Goal: Task Accomplishment & Management: Manage account settings

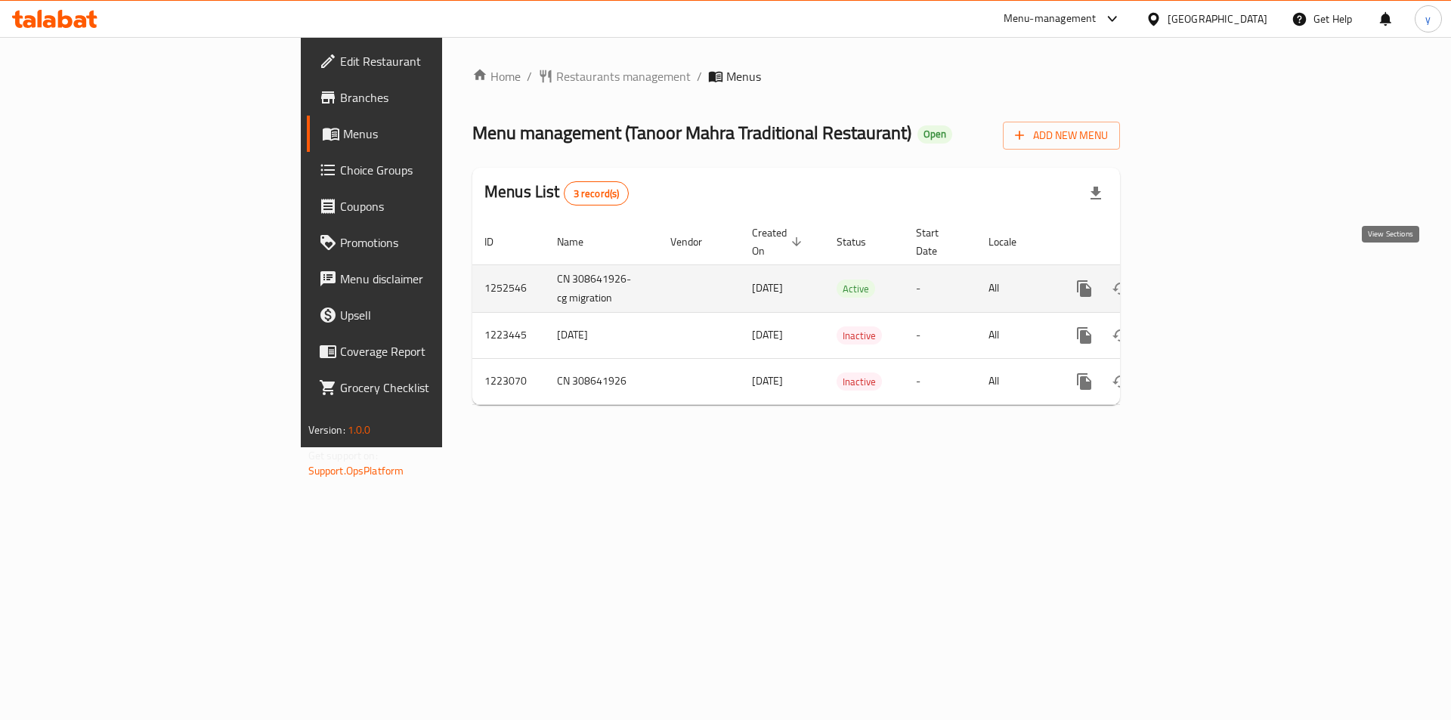
click at [1211, 273] on link "enhanced table" at bounding box center [1193, 288] width 36 height 36
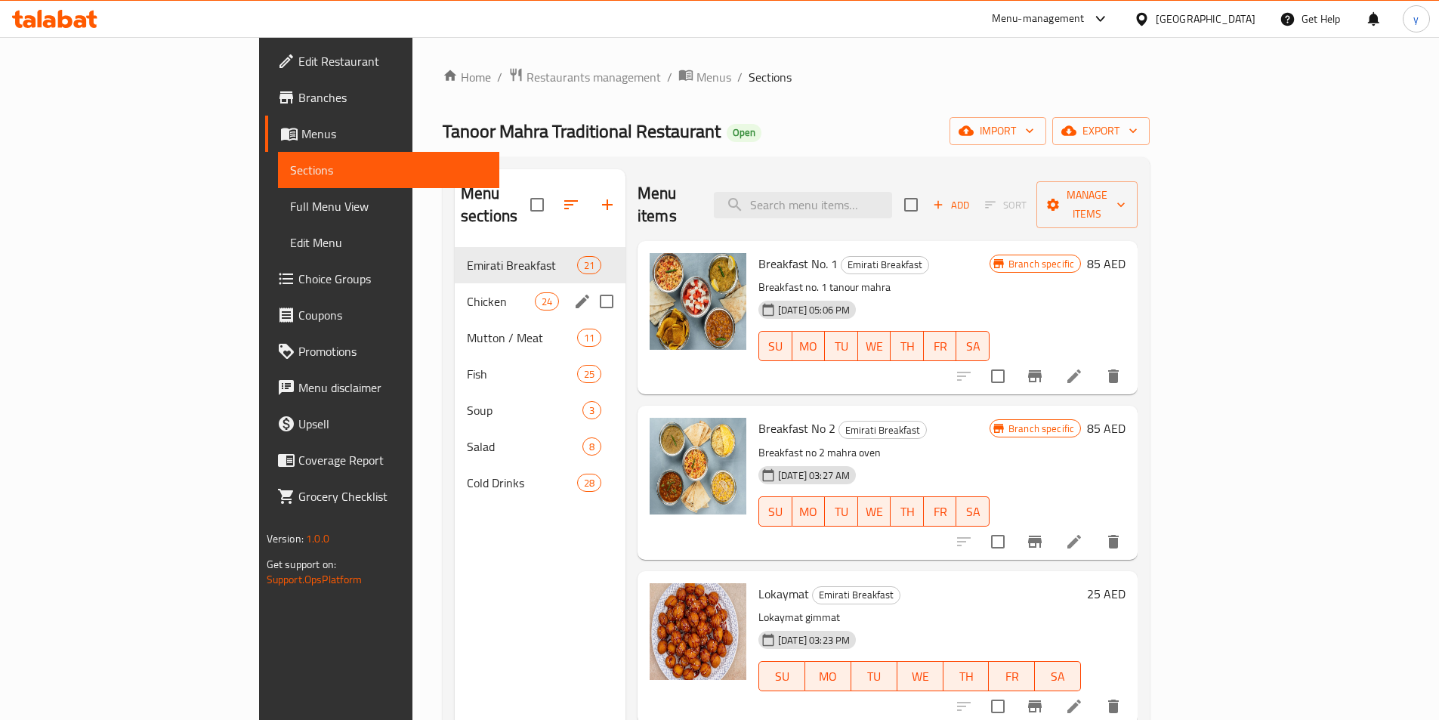
click at [455, 292] on div "Chicken 24" at bounding box center [540, 301] width 171 height 36
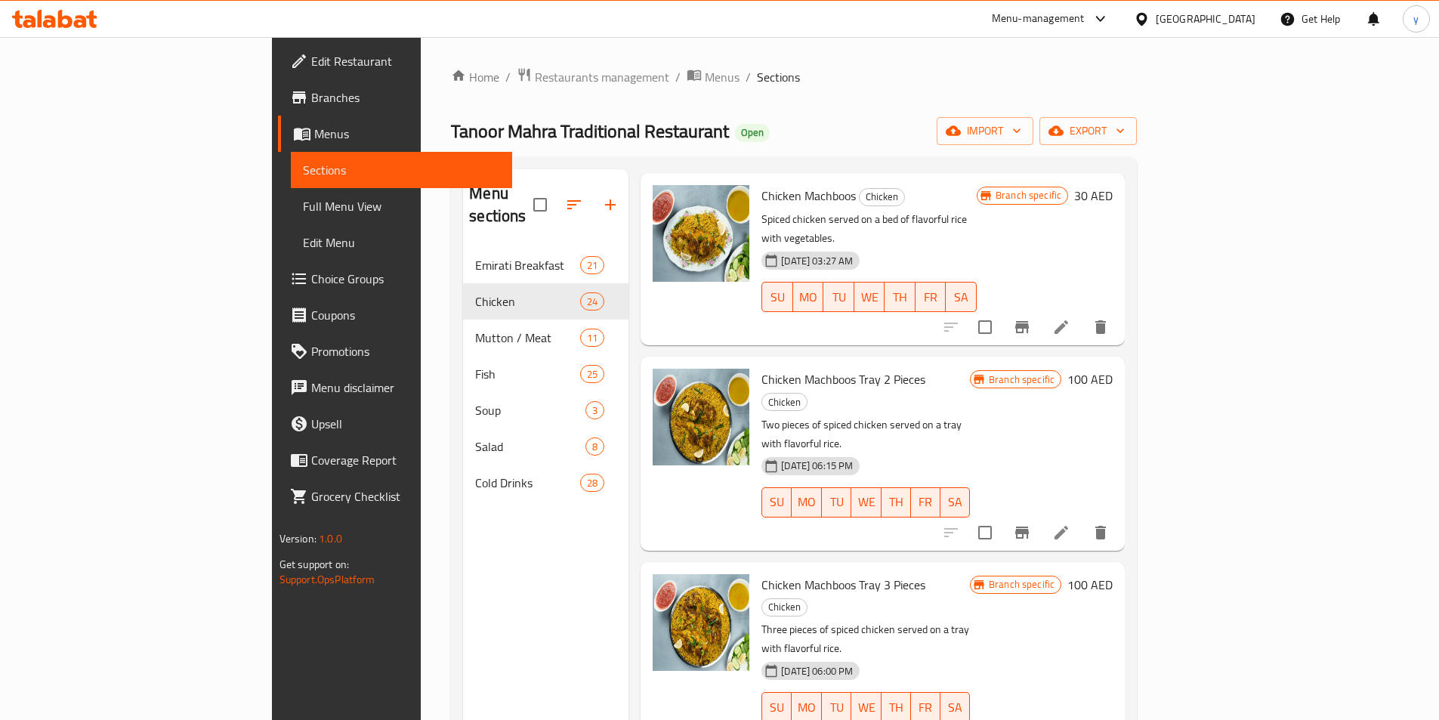
scroll to position [1587, 0]
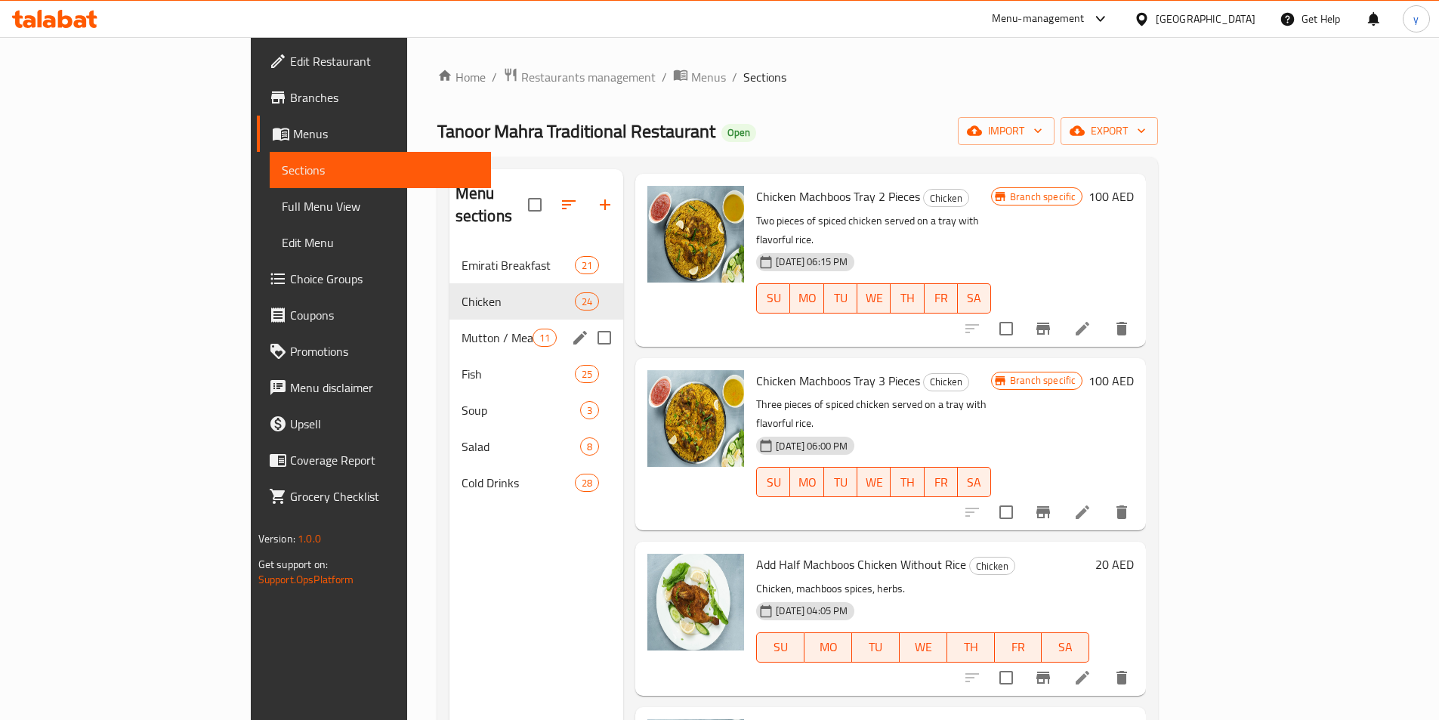
click at [450, 326] on div "Mutton / Meat 11" at bounding box center [537, 338] width 175 height 36
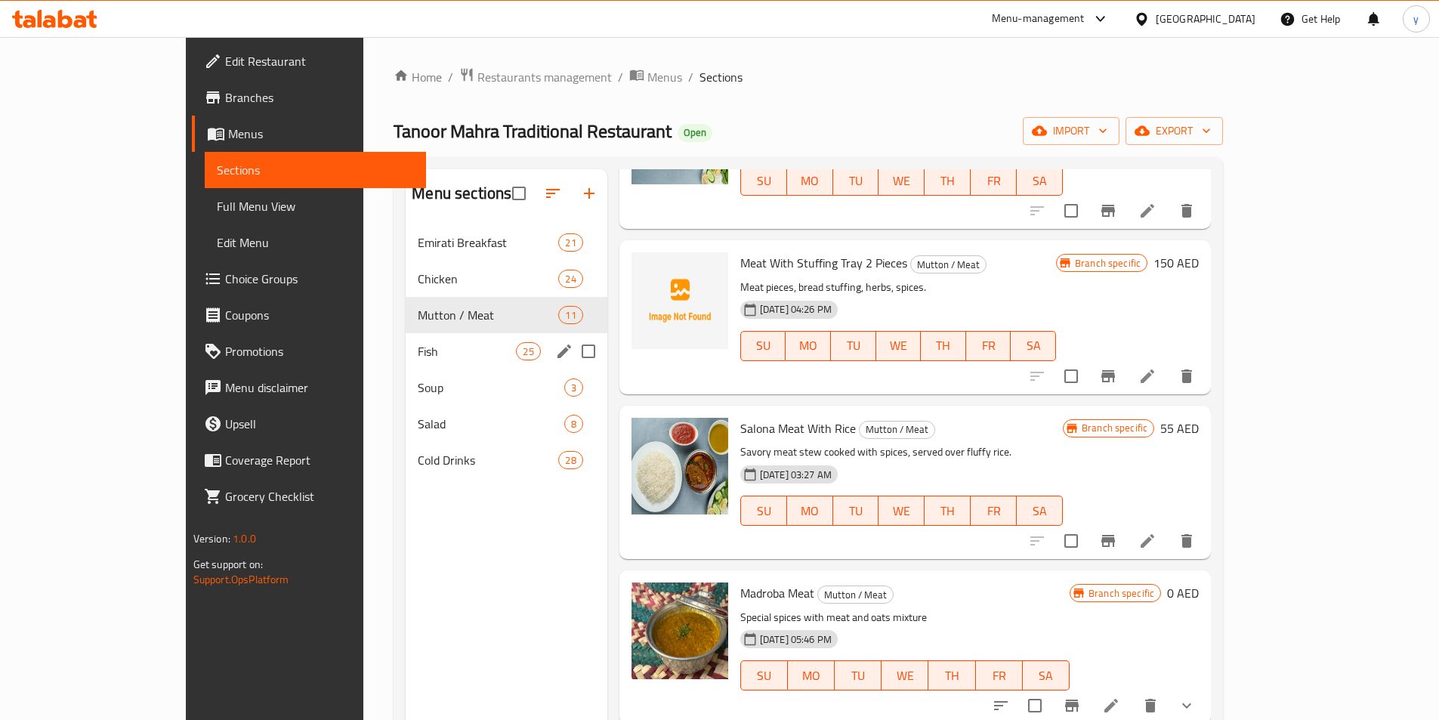
scroll to position [1133, 0]
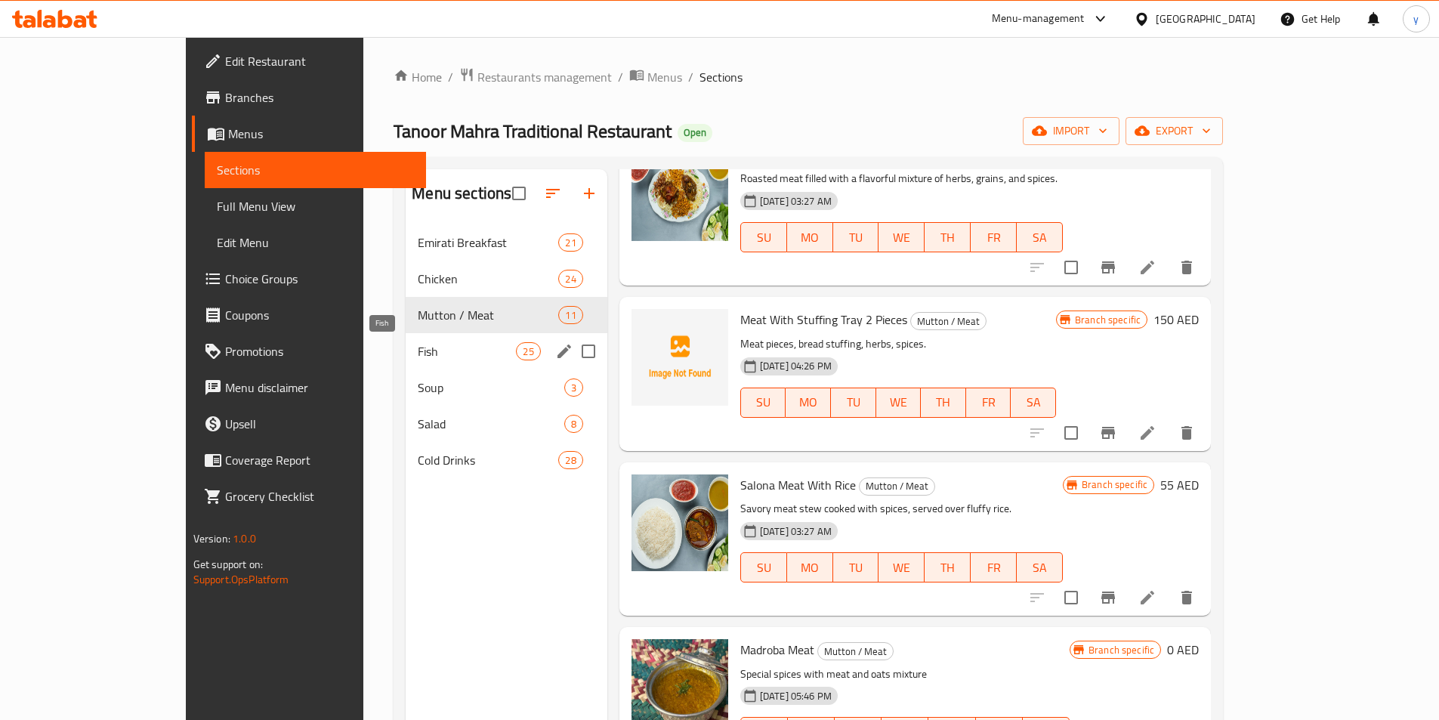
click at [418, 353] on span "Fish" at bounding box center [467, 351] width 98 height 18
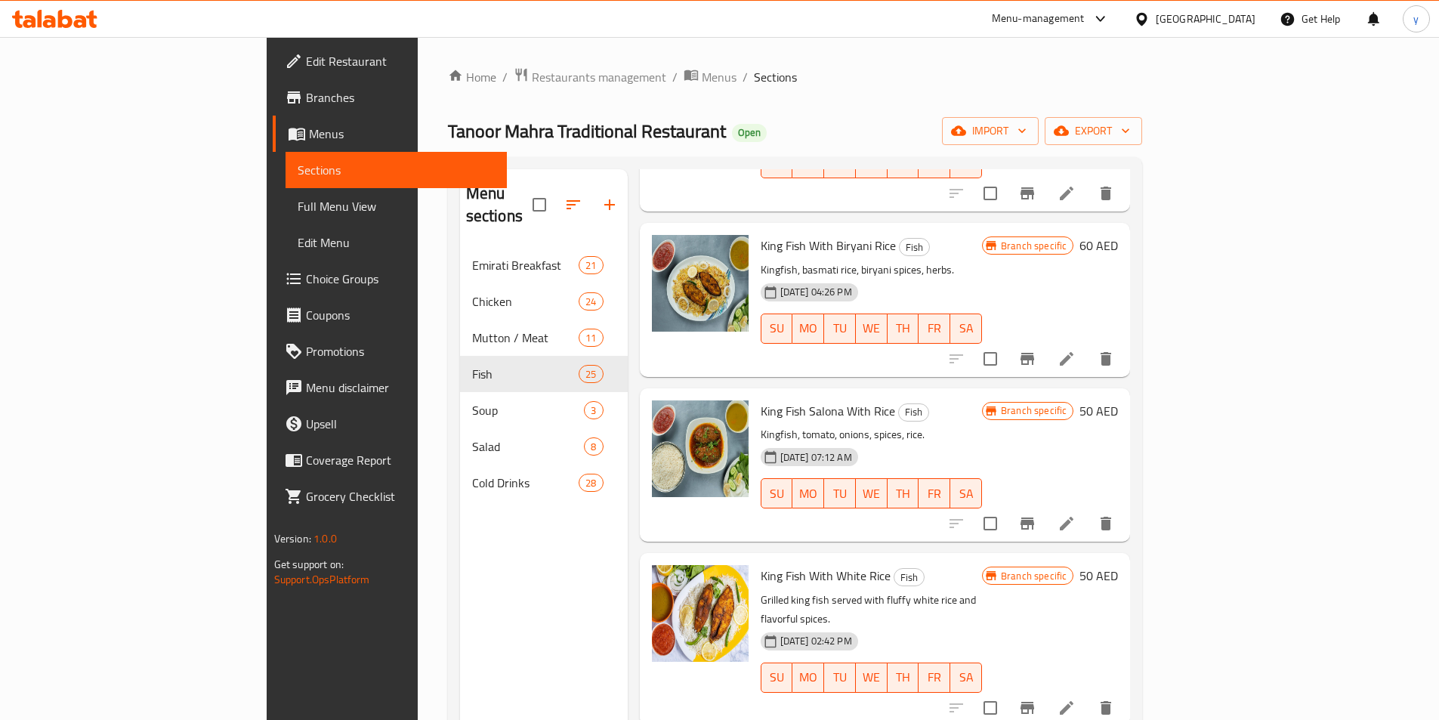
scroll to position [907, 0]
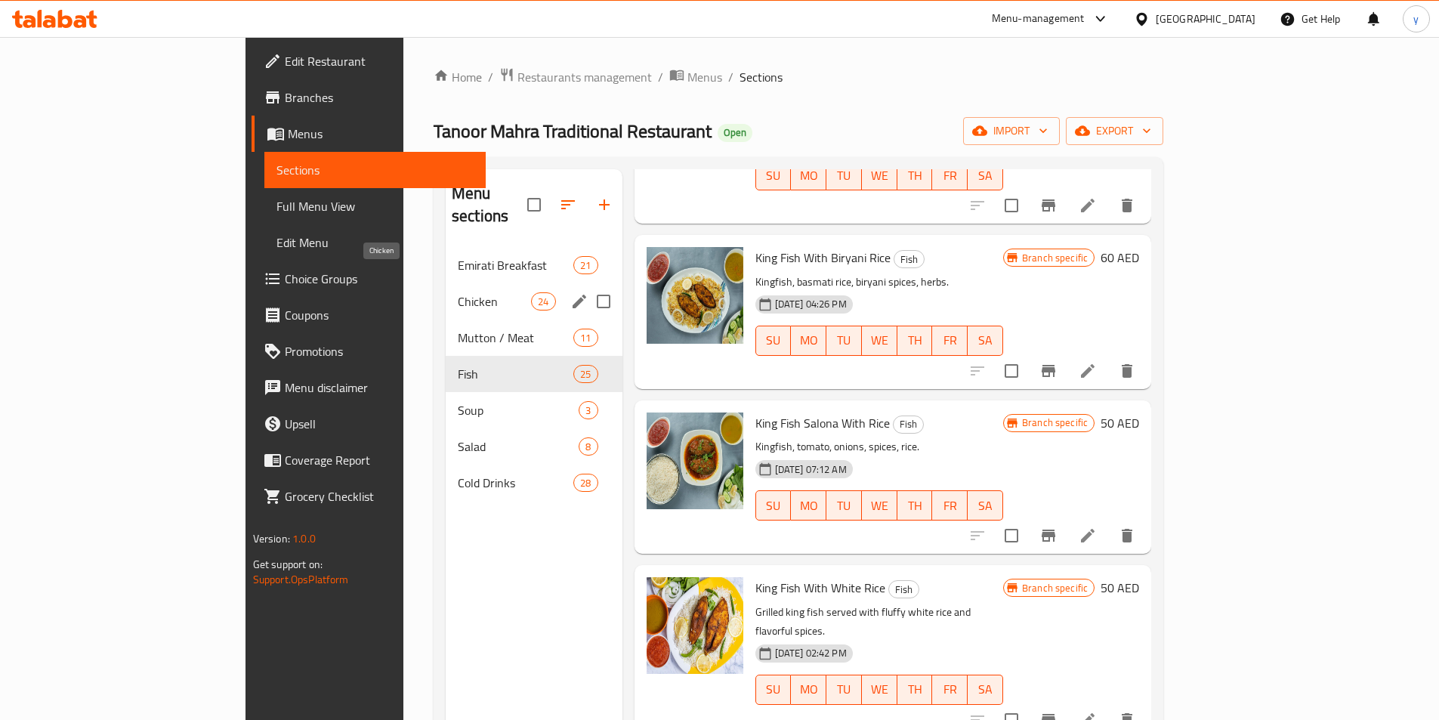
click at [458, 292] on span "Chicken" at bounding box center [494, 301] width 73 height 18
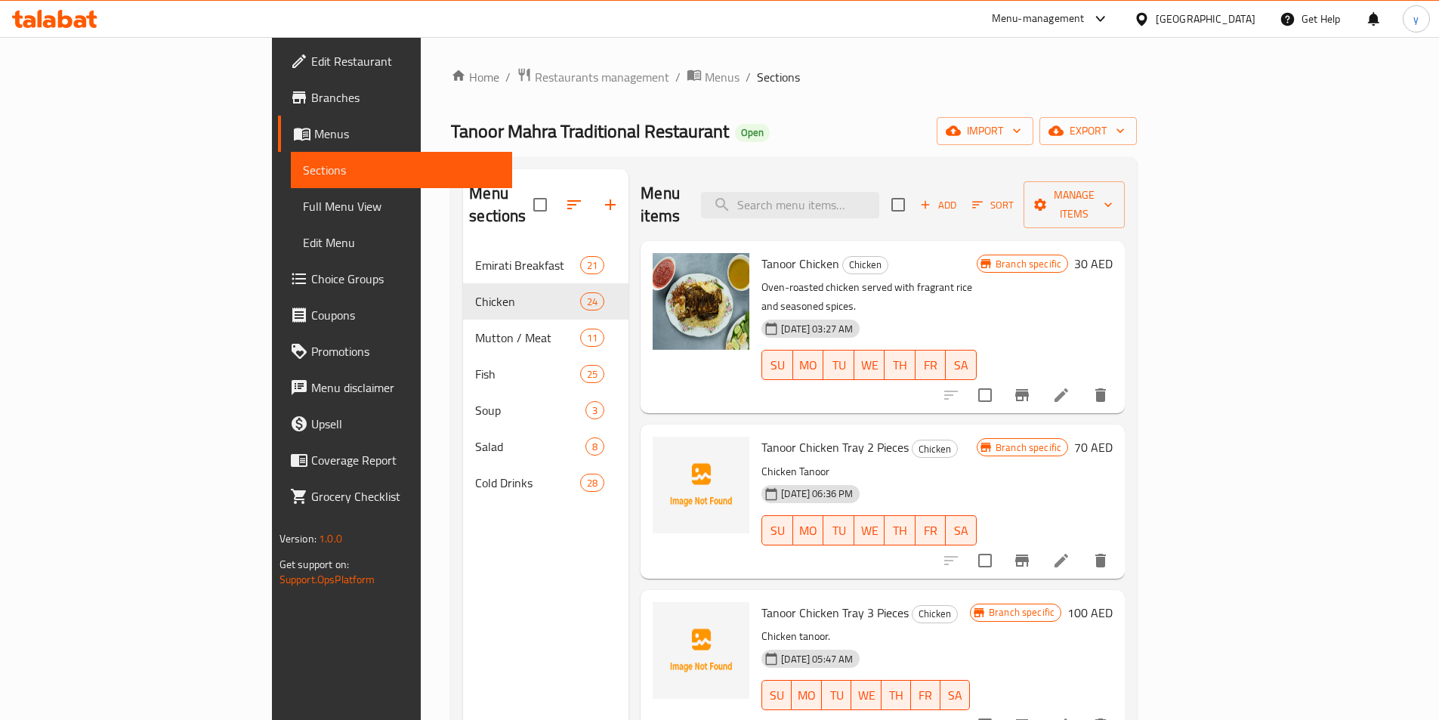
click at [311, 94] on span "Branches" at bounding box center [405, 97] width 189 height 18
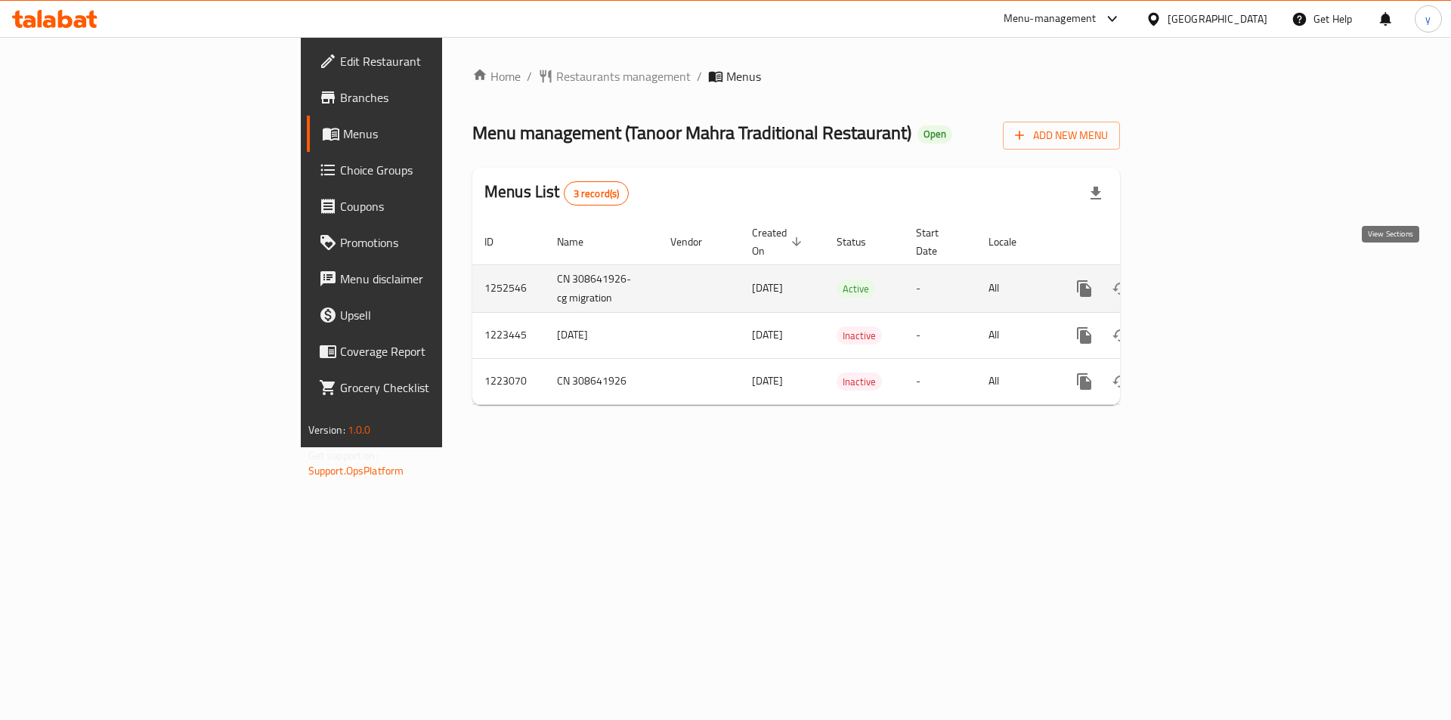
click at [1202, 280] on icon "enhanced table" at bounding box center [1193, 289] width 18 height 18
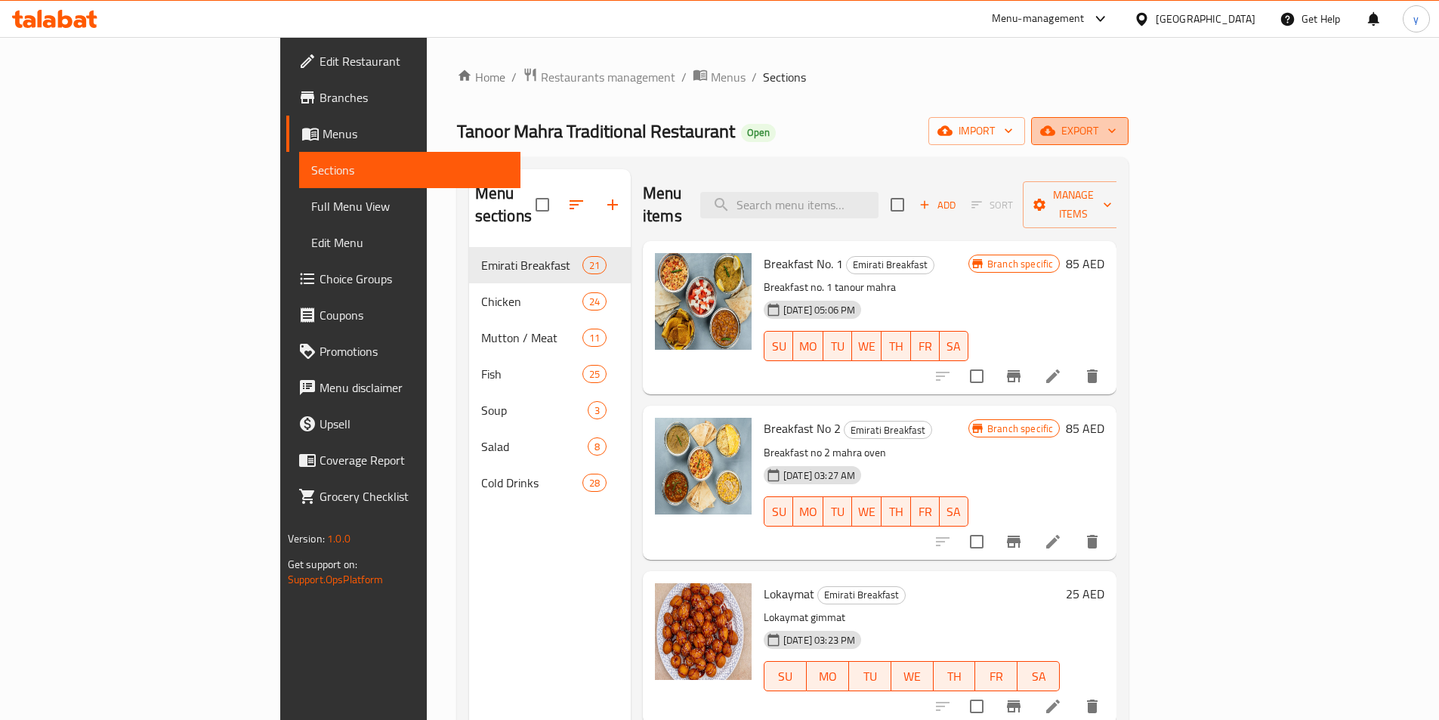
click at [1117, 125] on span "export" at bounding box center [1079, 131] width 73 height 19
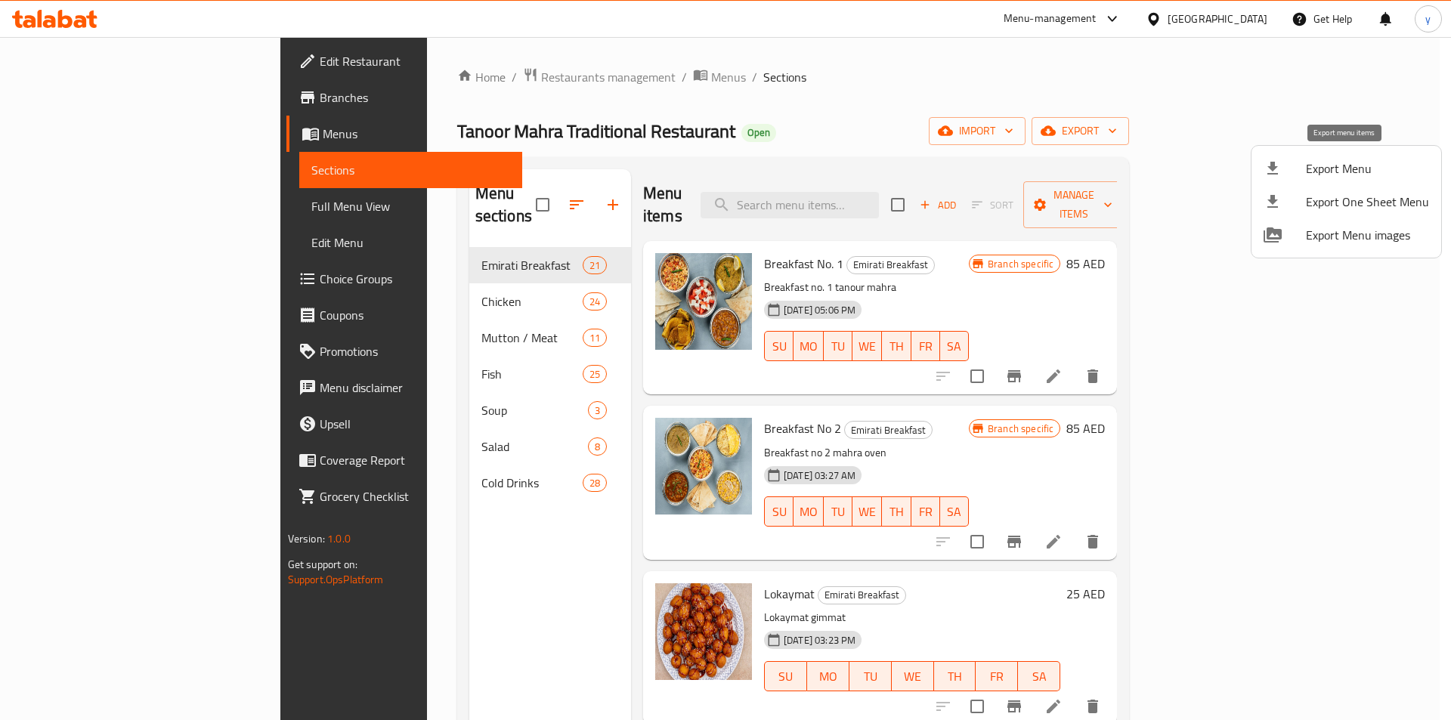
click at [1304, 176] on div at bounding box center [1284, 168] width 42 height 18
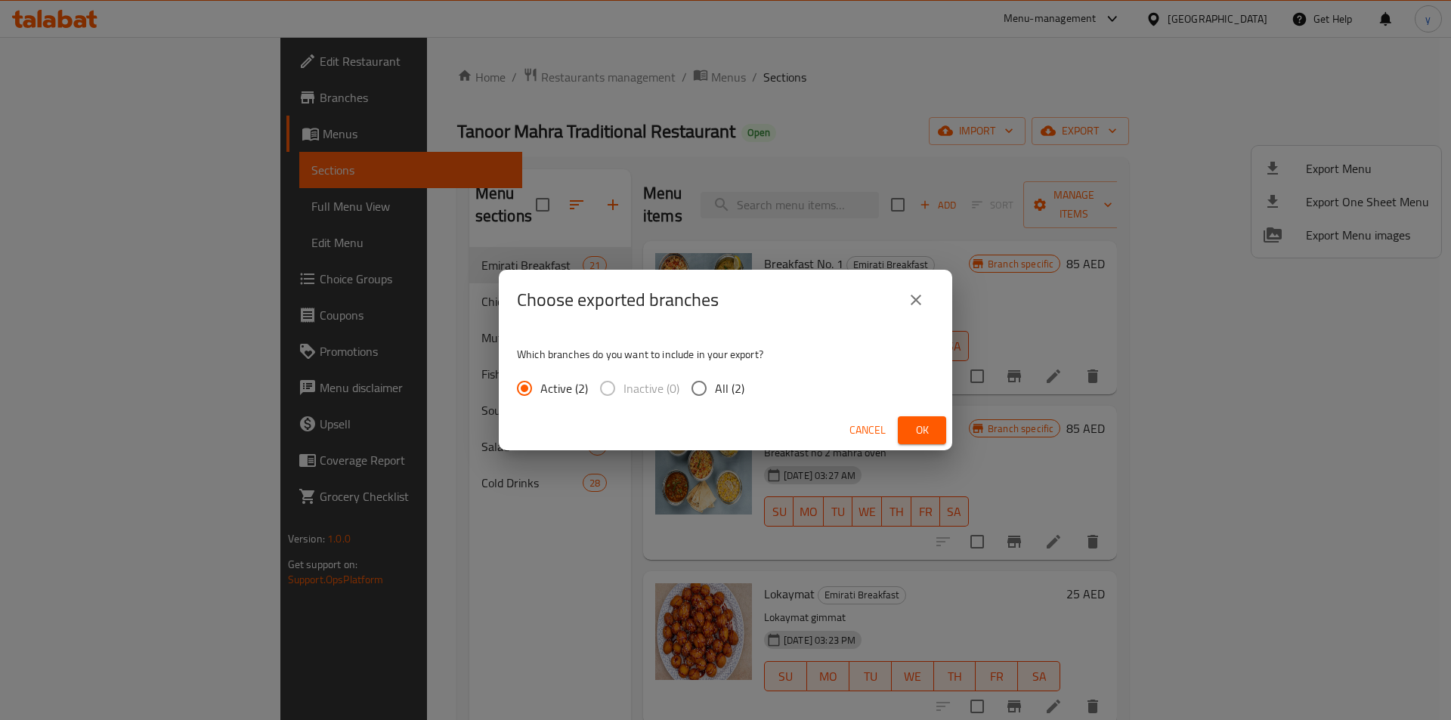
click at [695, 382] on input "All (2)" at bounding box center [699, 388] width 32 height 32
radio input "true"
click at [913, 425] on span "Ok" at bounding box center [922, 430] width 24 height 19
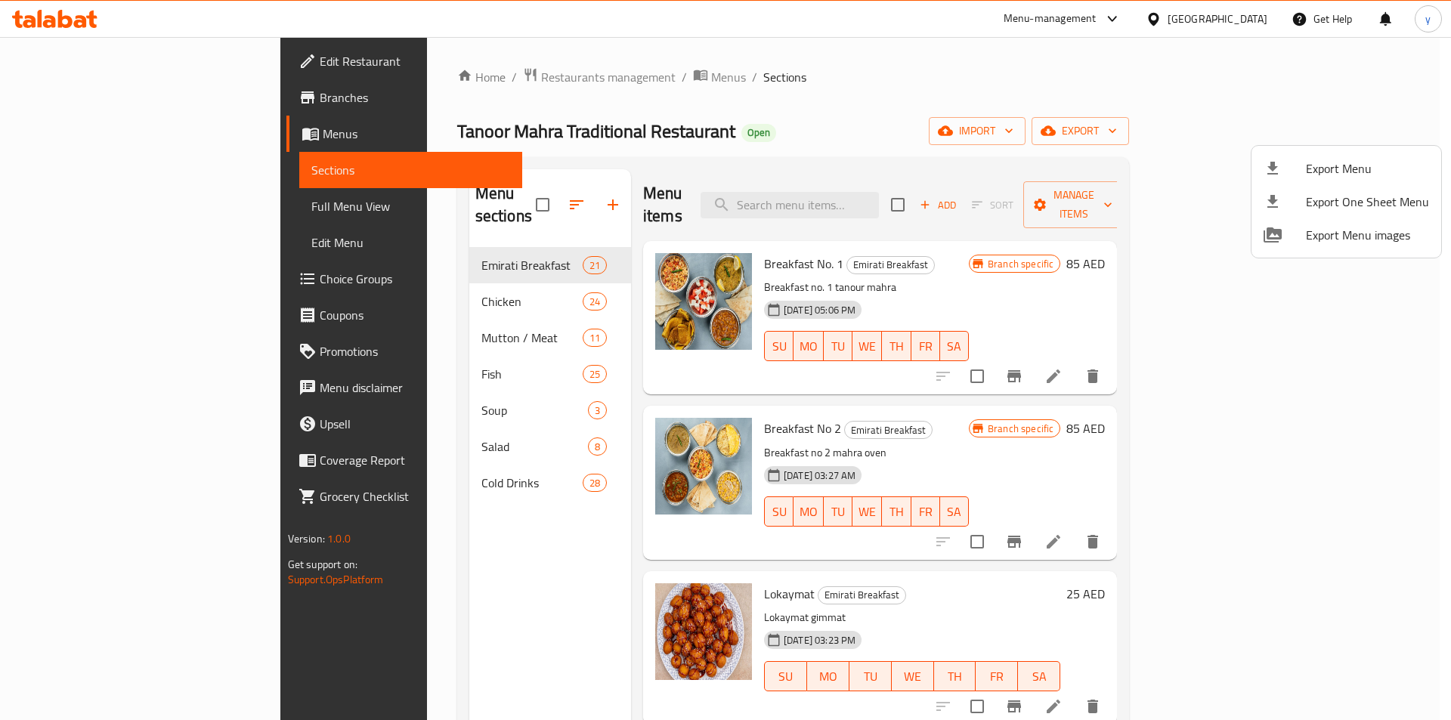
click at [62, 100] on div at bounding box center [725, 360] width 1451 height 720
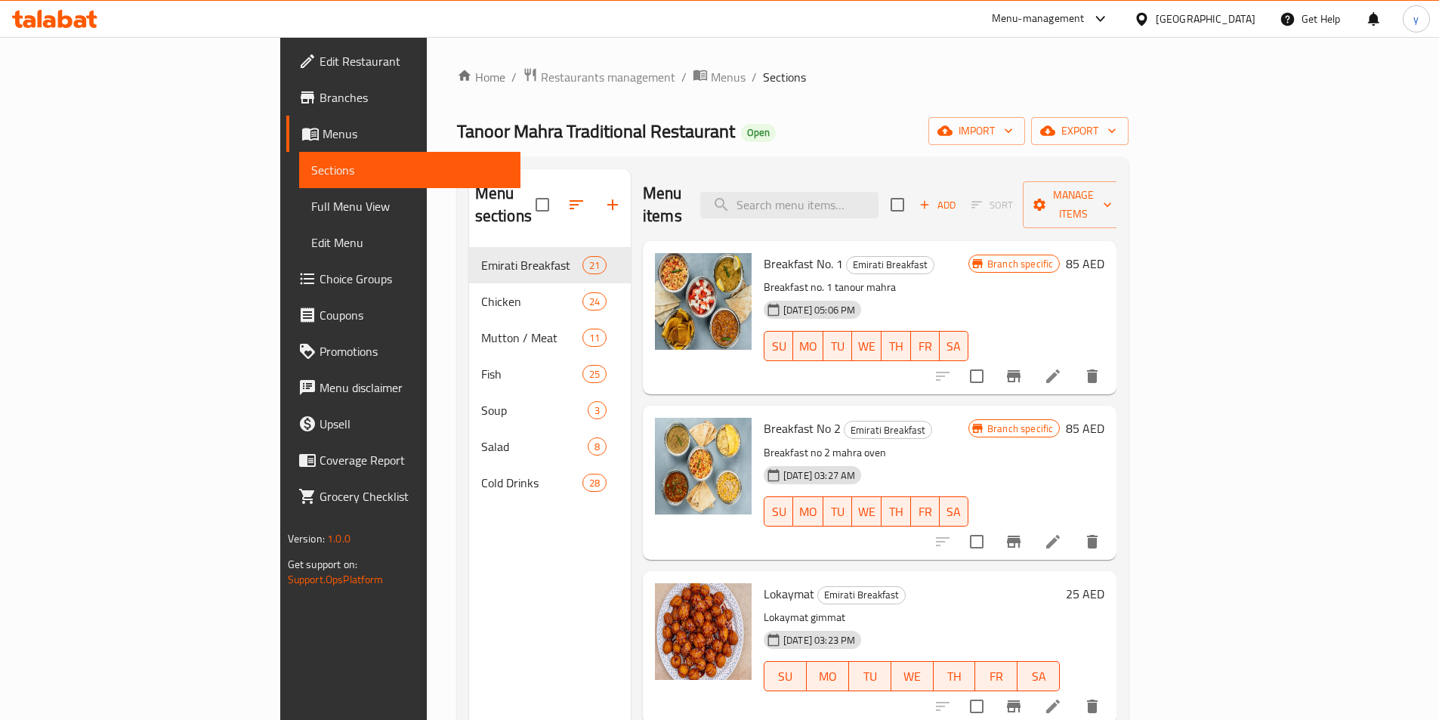
click at [320, 96] on span "Branches" at bounding box center [414, 97] width 189 height 18
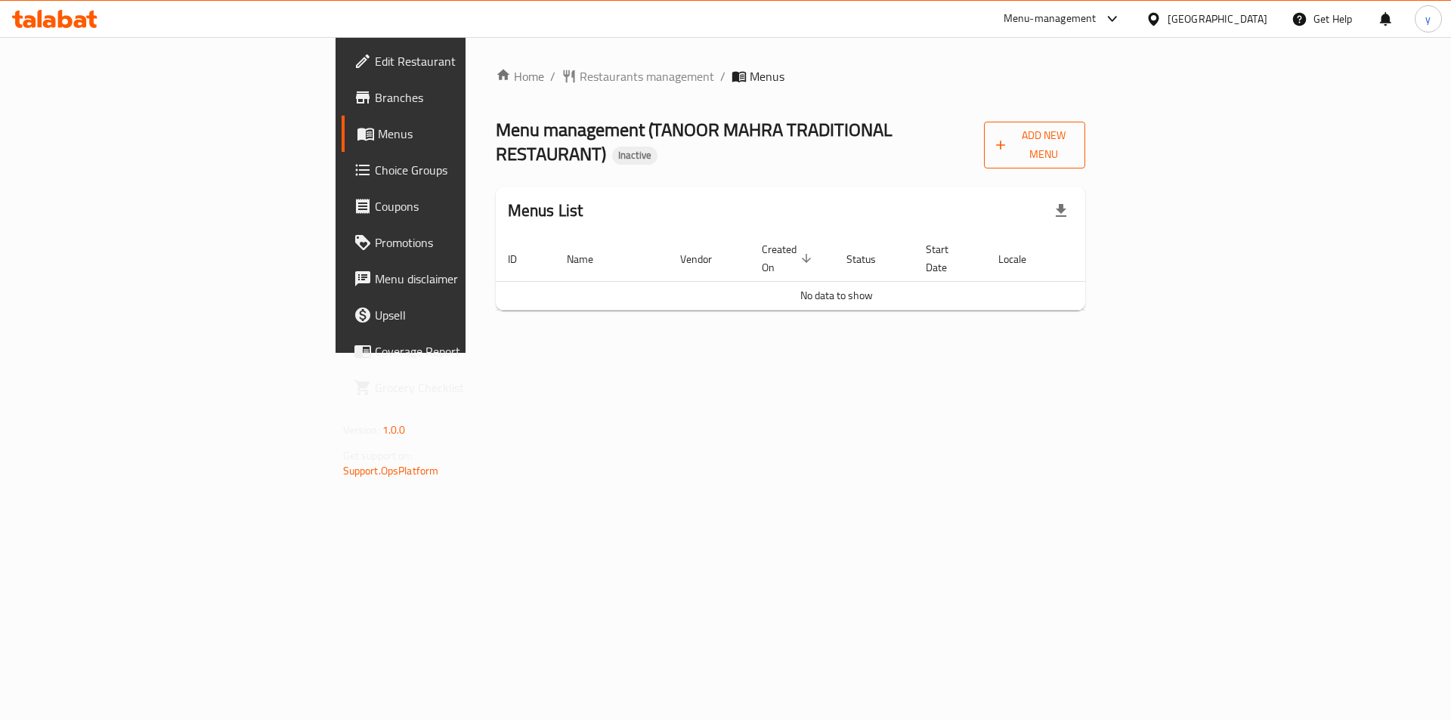
click at [1086, 125] on button "Add New Menu" at bounding box center [1035, 145] width 102 height 47
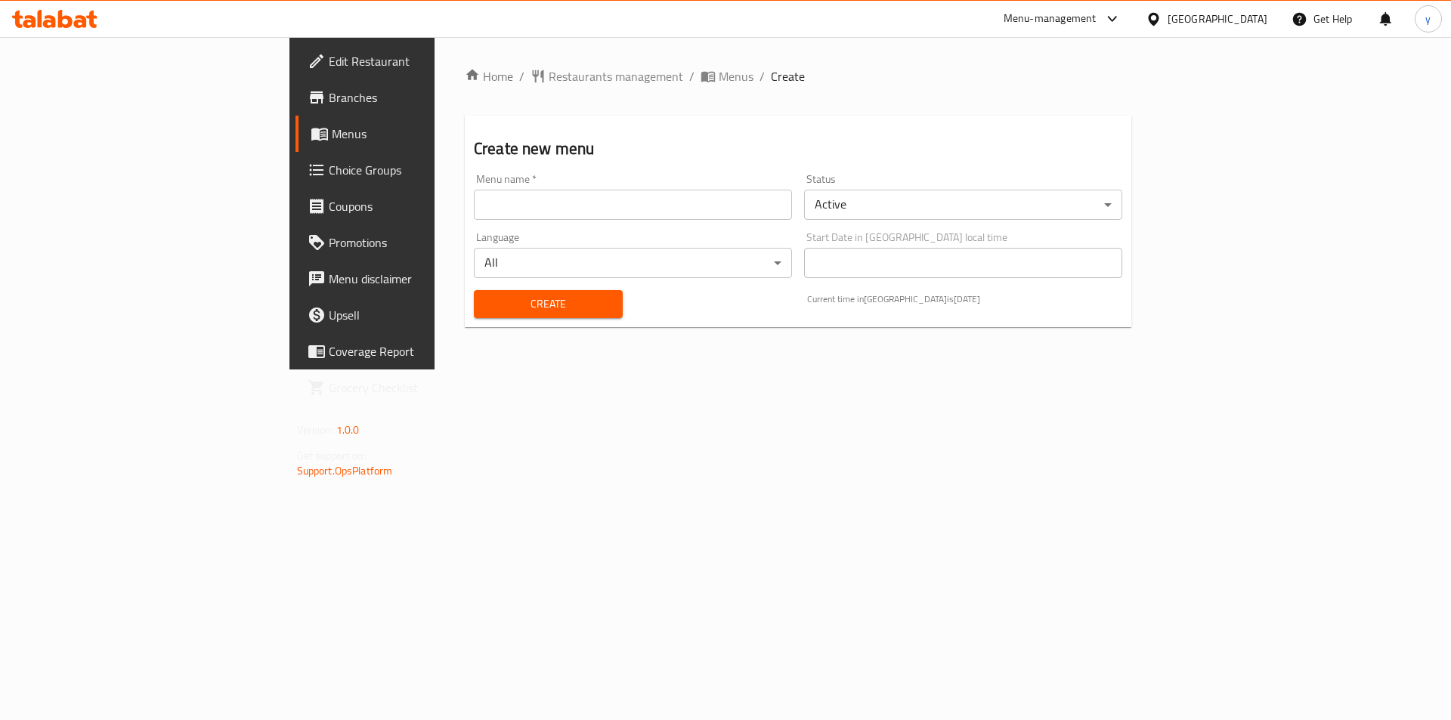
click at [474, 212] on input "text" at bounding box center [633, 205] width 318 height 30
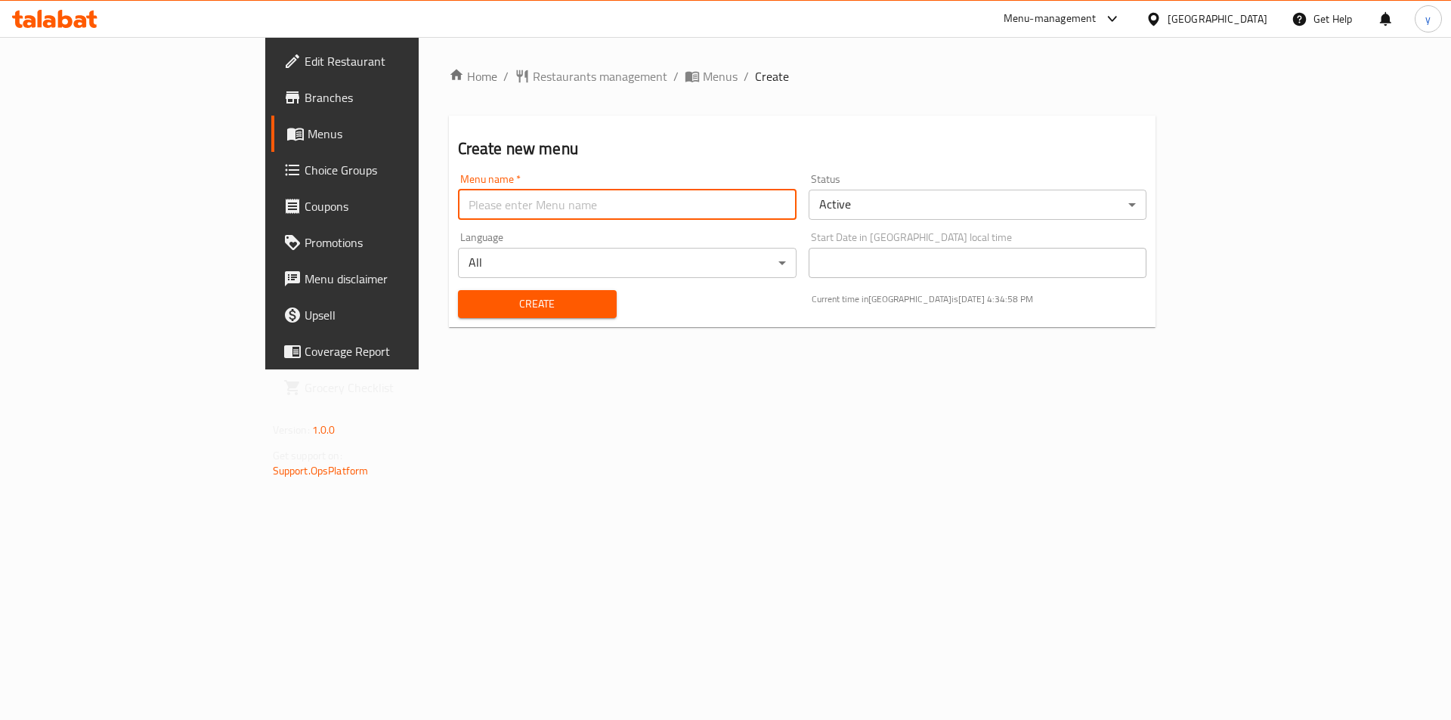
type input "menu"
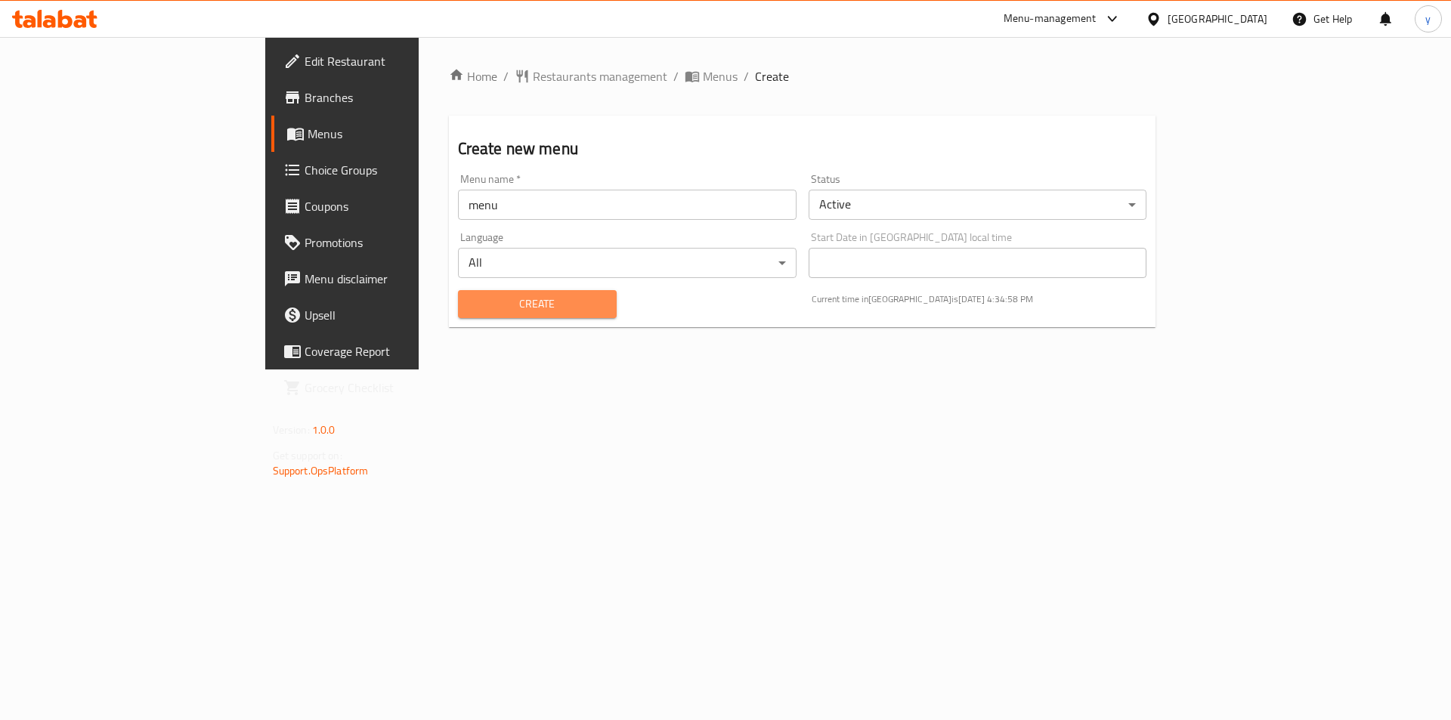
click at [470, 308] on span "Create" at bounding box center [537, 304] width 134 height 19
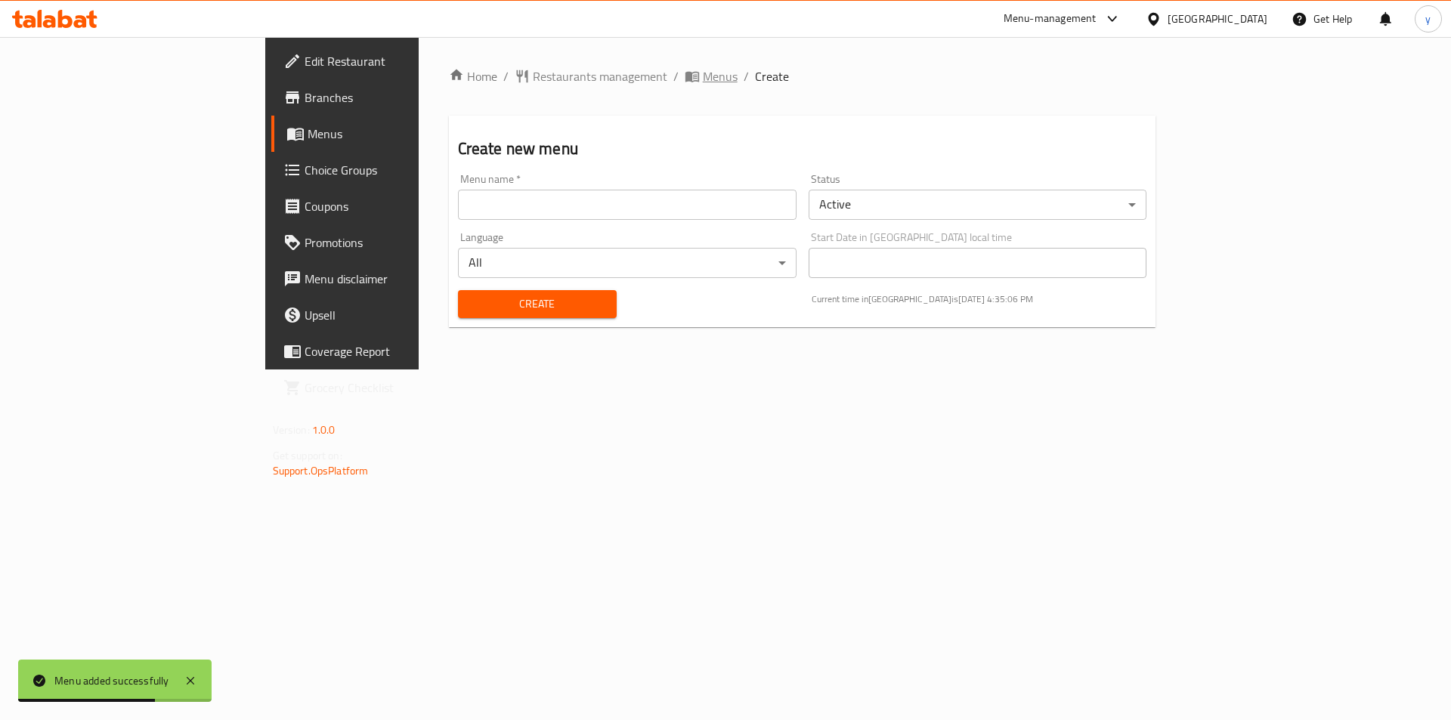
click at [703, 80] on span "Menus" at bounding box center [720, 76] width 35 height 18
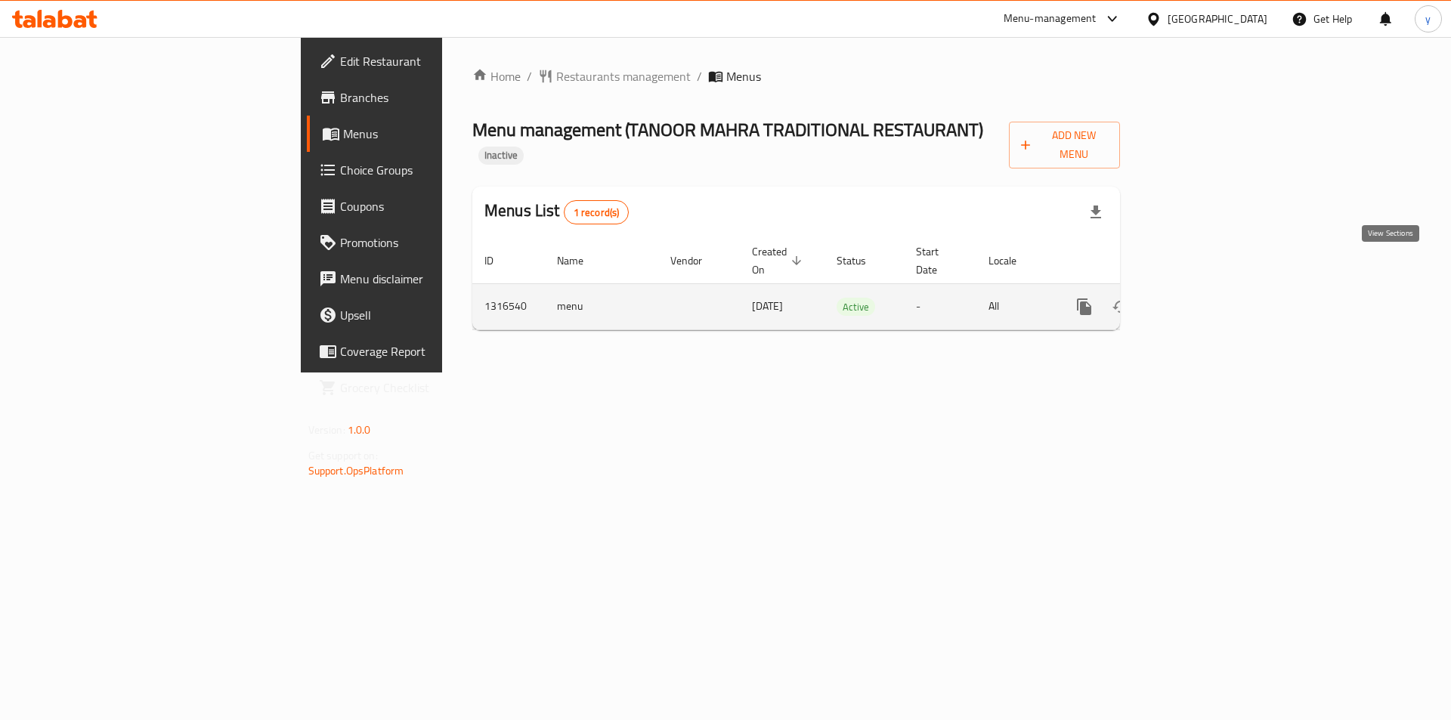
click at [1211, 289] on link "enhanced table" at bounding box center [1193, 307] width 36 height 36
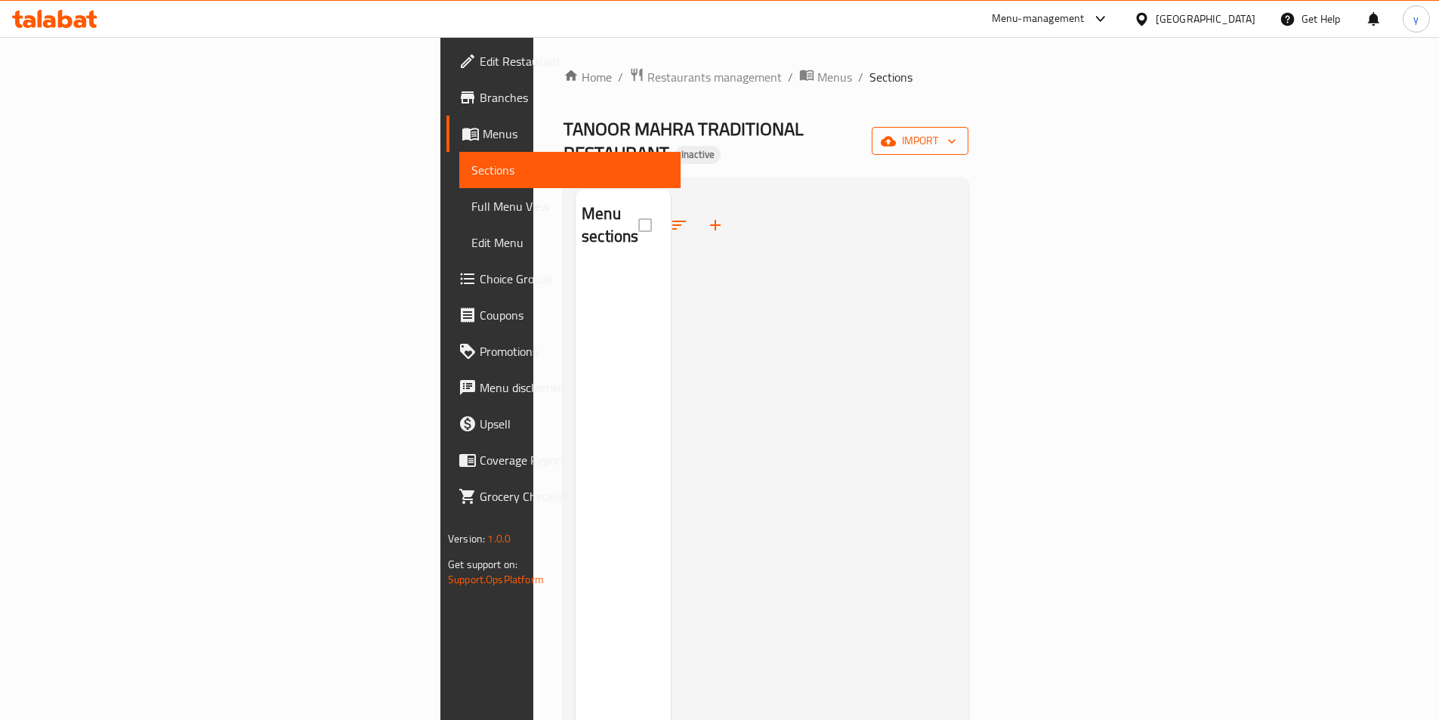
click at [969, 127] on button "import" at bounding box center [920, 141] width 97 height 28
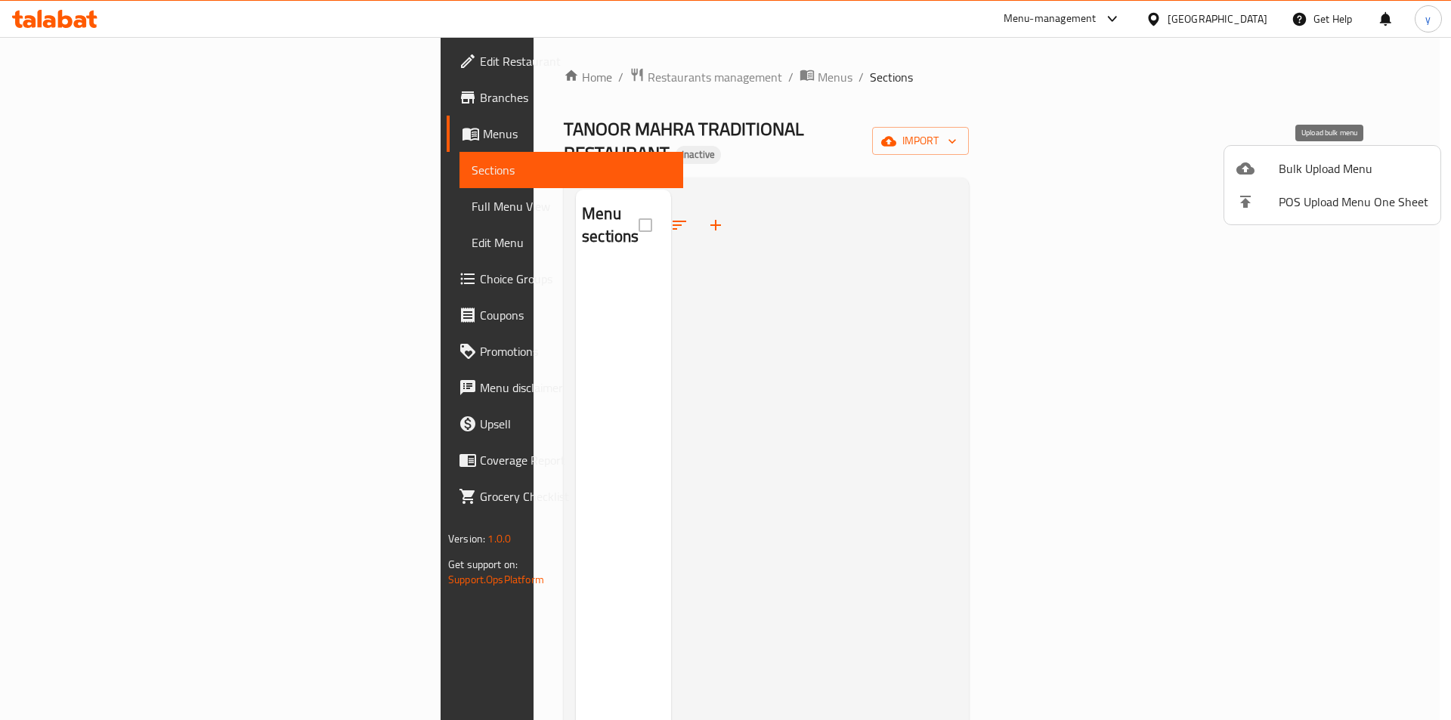
click at [1271, 162] on div at bounding box center [1257, 168] width 42 height 18
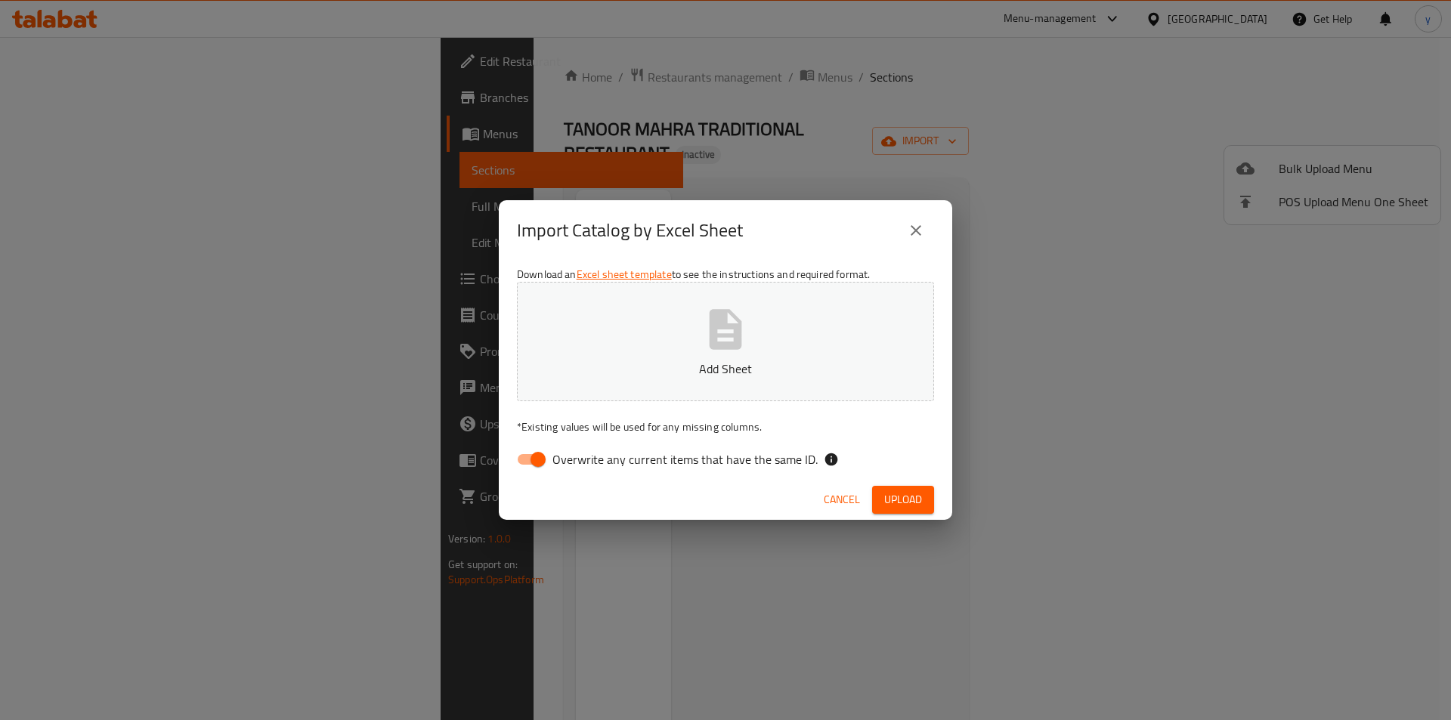
click at [544, 457] on input "Overwrite any current items that have the same ID." at bounding box center [538, 459] width 86 height 29
checkbox input "false"
click at [630, 391] on button "Add Sheet" at bounding box center [725, 341] width 417 height 119
click at [893, 493] on span "Upload" at bounding box center [903, 499] width 38 height 19
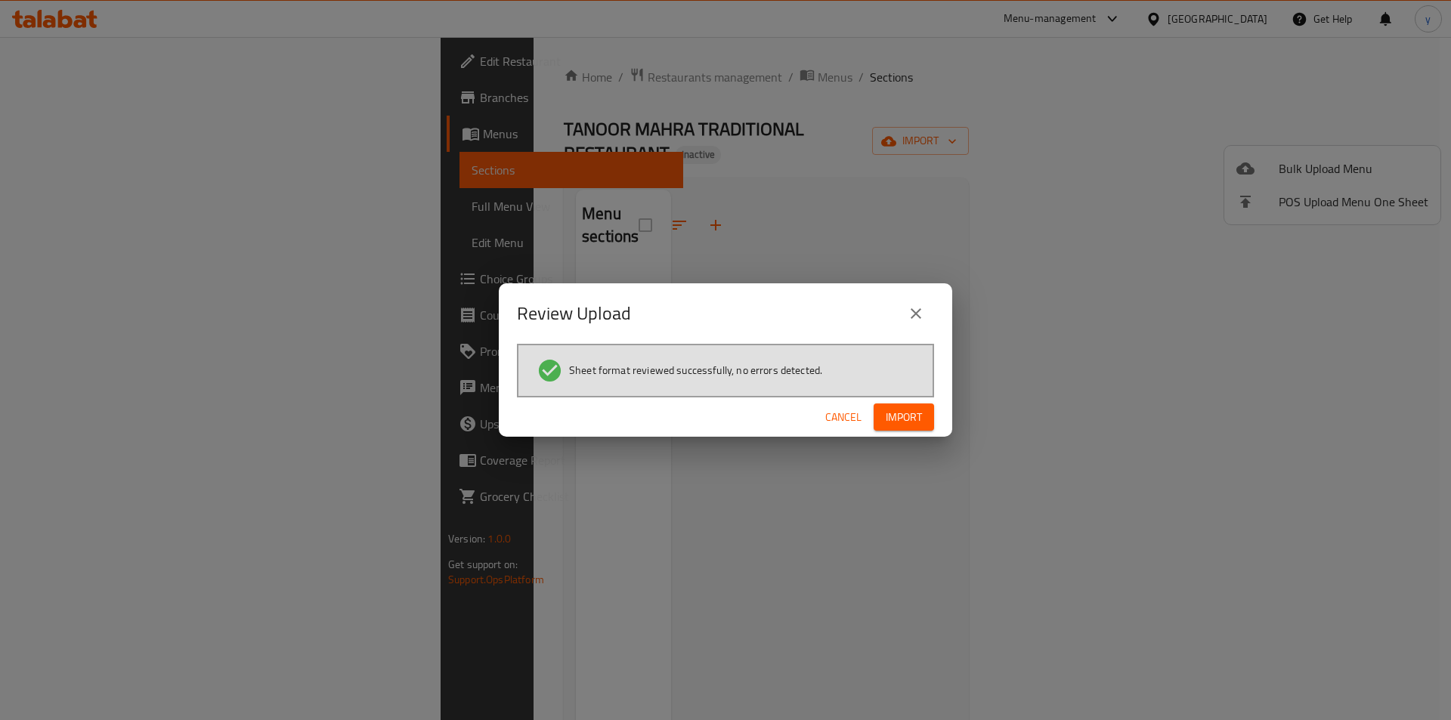
click at [910, 418] on span "Import" at bounding box center [903, 417] width 36 height 19
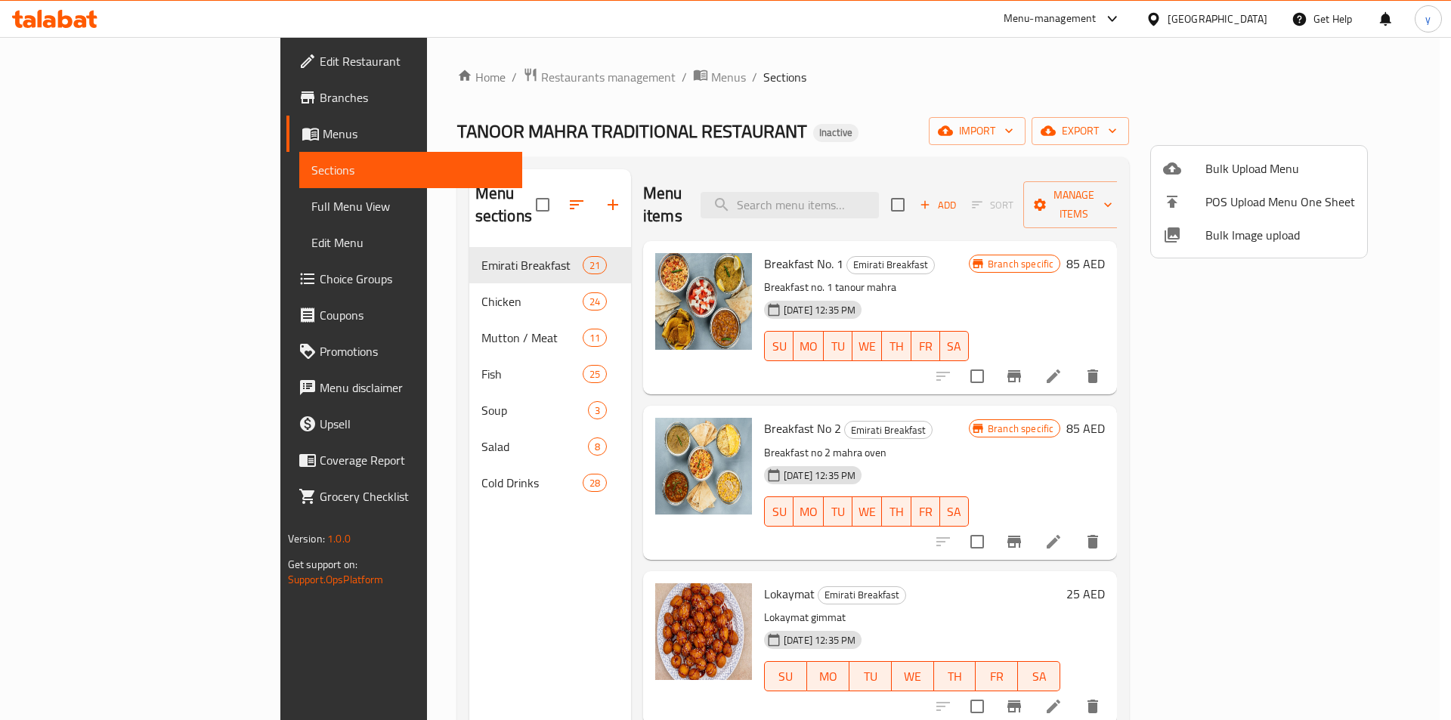
click at [960, 97] on div at bounding box center [725, 360] width 1451 height 720
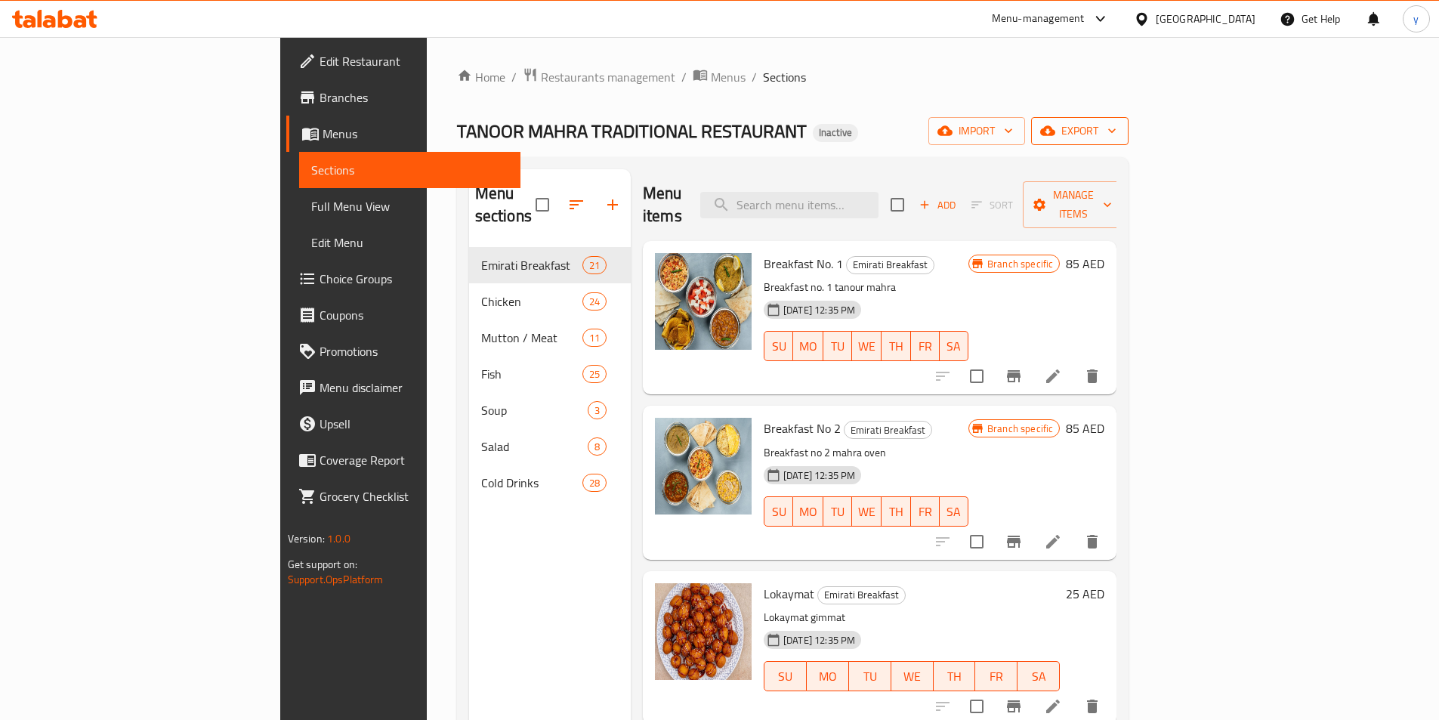
click at [1117, 140] on span "export" at bounding box center [1079, 131] width 73 height 19
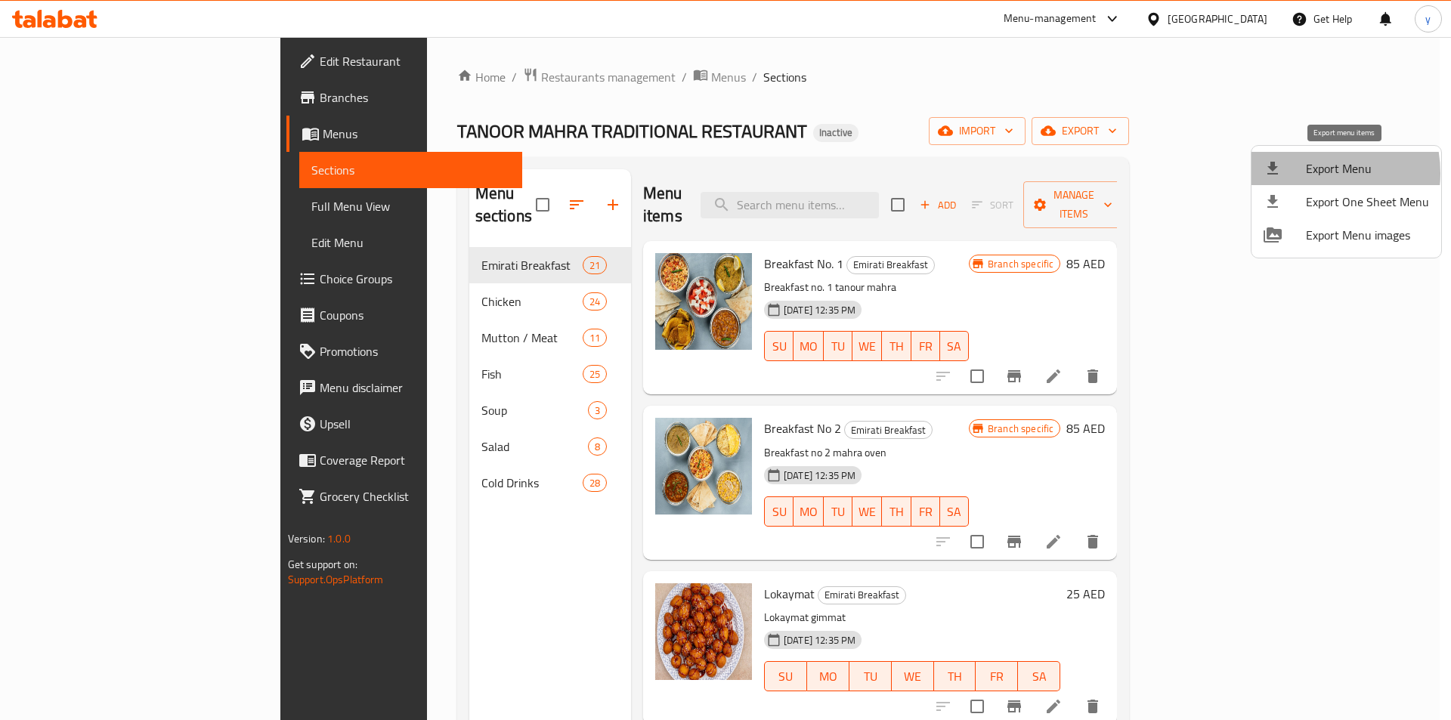
click at [1309, 173] on span "Export Menu" at bounding box center [1367, 168] width 123 height 18
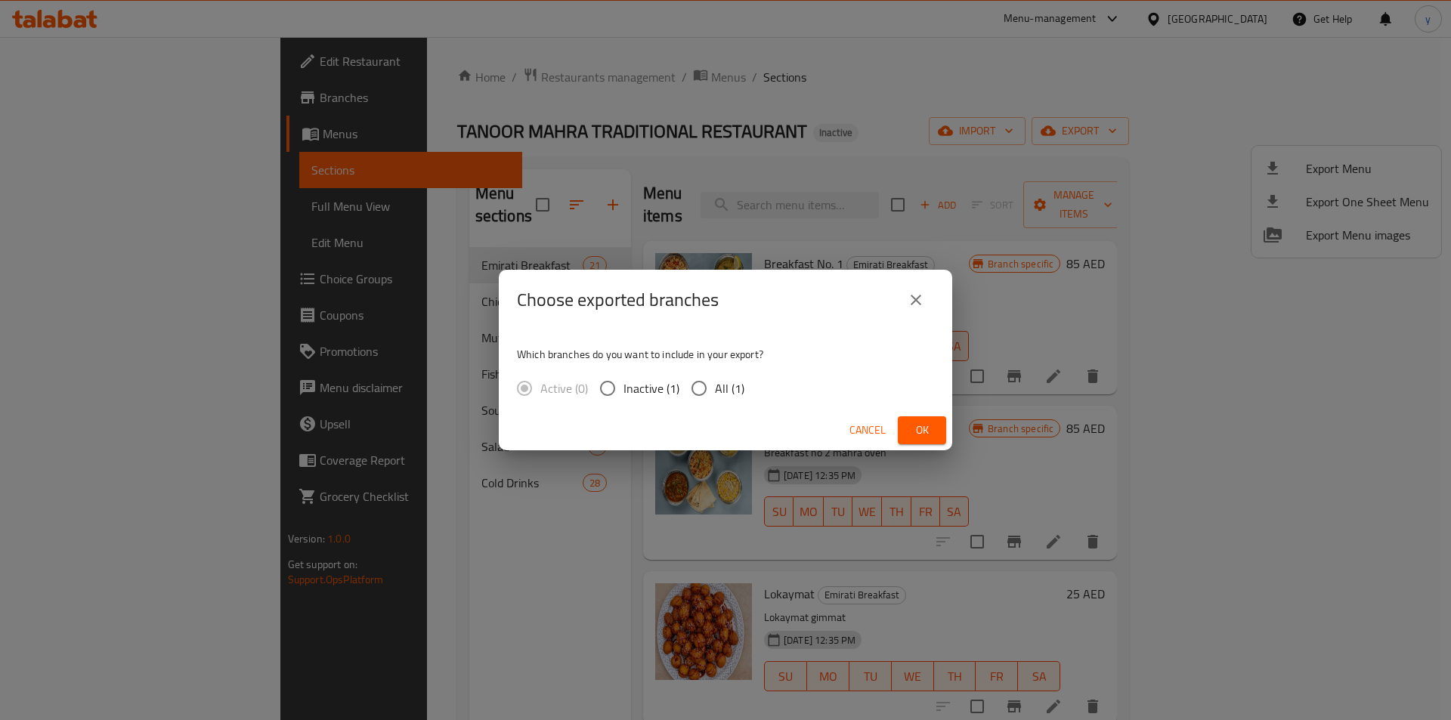
click at [691, 385] on input "All (1)" at bounding box center [699, 388] width 32 height 32
radio input "true"
click at [907, 432] on button "Ok" at bounding box center [922, 430] width 48 height 28
